Goal: Task Accomplishment & Management: Manage account settings

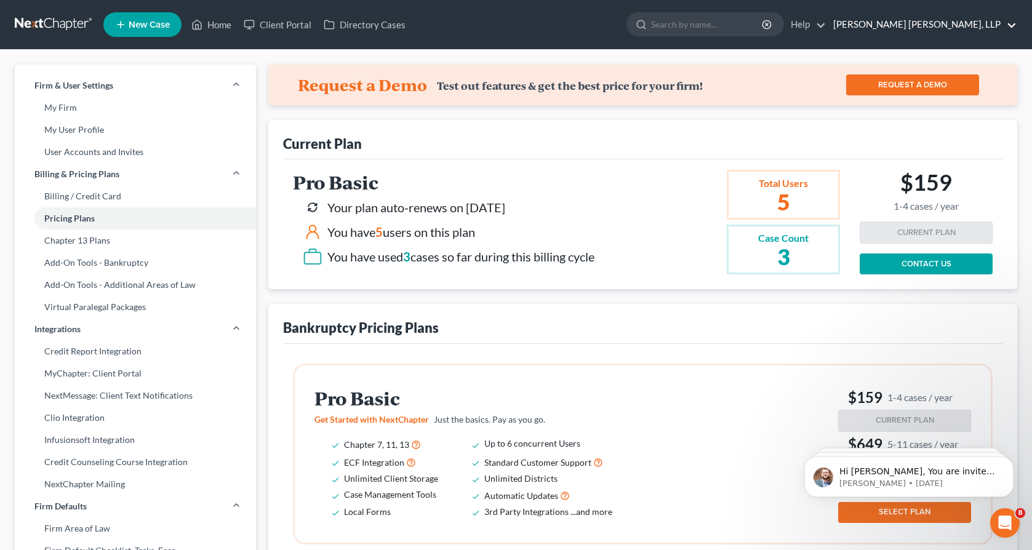
click at [924, 33] on link "[PERSON_NAME] [PERSON_NAME], LLP" at bounding box center [922, 25] width 190 height 22
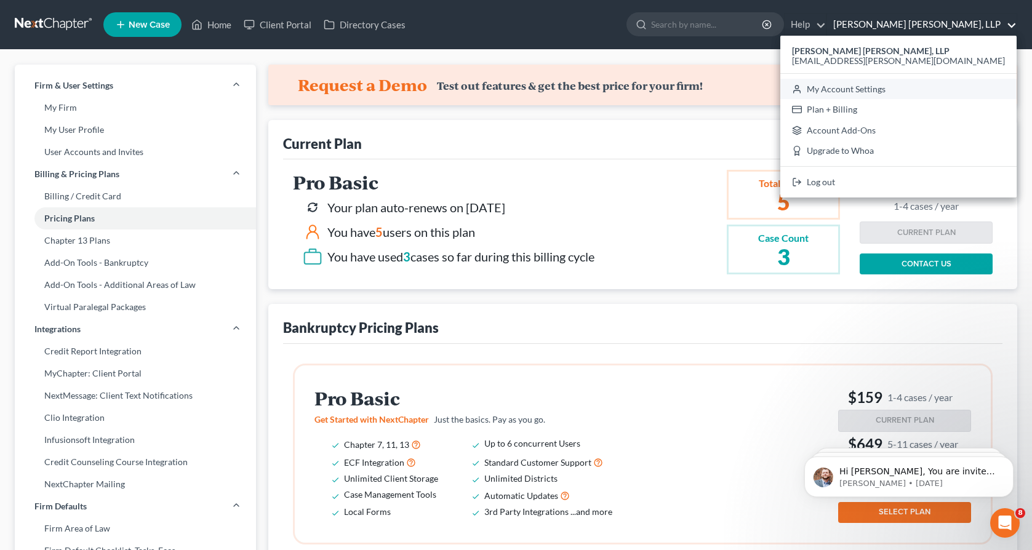
click at [952, 92] on link "My Account Settings" at bounding box center [898, 89] width 236 height 21
select select "24"
select select "10"
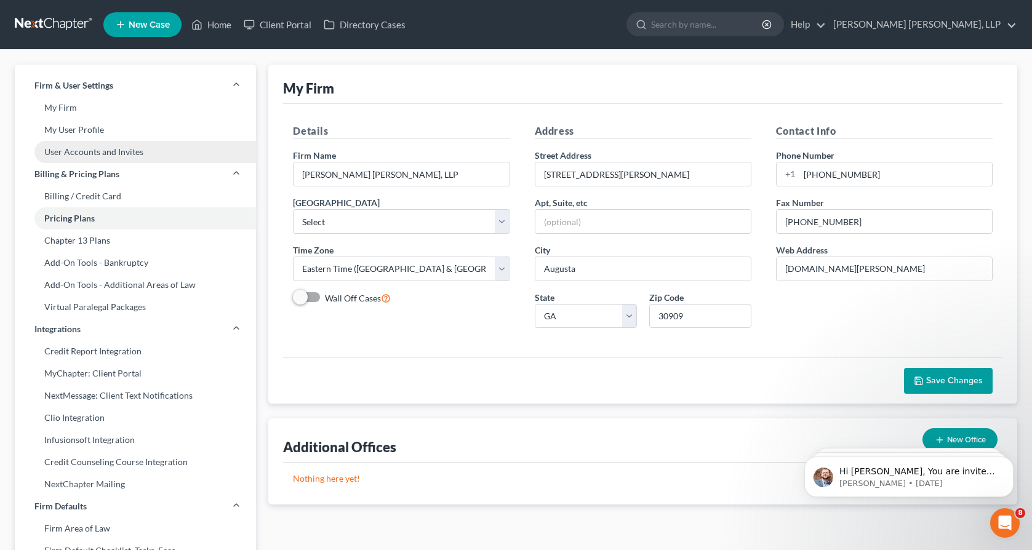
click at [122, 160] on link "User Accounts and Invites" at bounding box center [135, 152] width 241 height 22
select select "2"
select select "0"
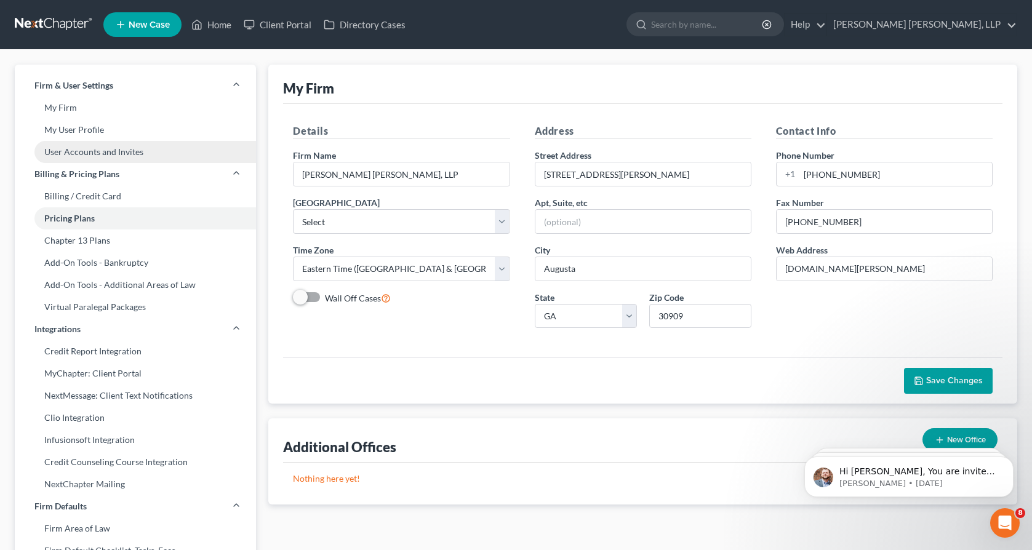
select select "1"
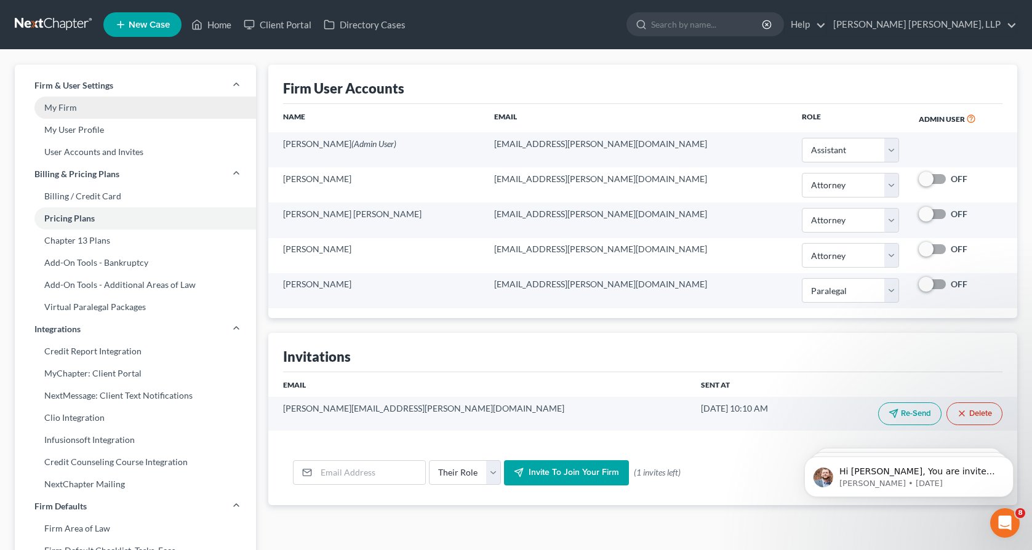
click at [98, 110] on link "My Firm" at bounding box center [135, 108] width 241 height 22
select select "20"
select select "24"
select select "10"
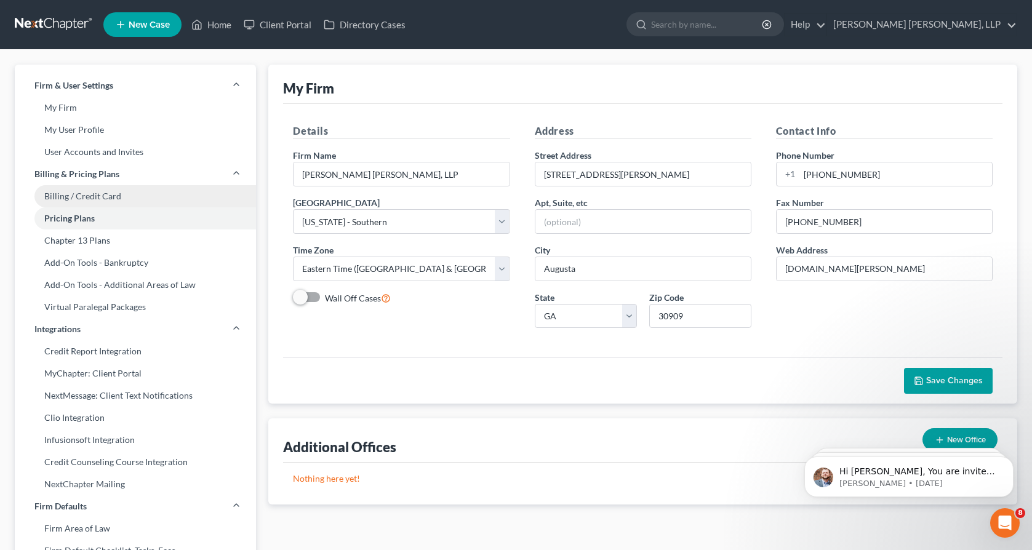
click at [129, 196] on link "Billing / Credit Card" at bounding box center [135, 196] width 241 height 22
select select "10"
